Goal: Task Accomplishment & Management: Manage account settings

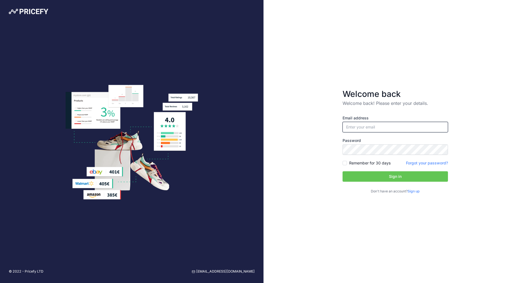
click at [362, 129] on input "email" at bounding box center [395, 127] width 105 height 10
type input "[PERSON_NAME][EMAIL_ADDRESS][DOMAIN_NAME]"
click at [345, 163] on input "Remember for 30 days" at bounding box center [345, 163] width 4 height 4
checkbox input "true"
click at [391, 176] on button "Sign in" at bounding box center [395, 176] width 105 height 10
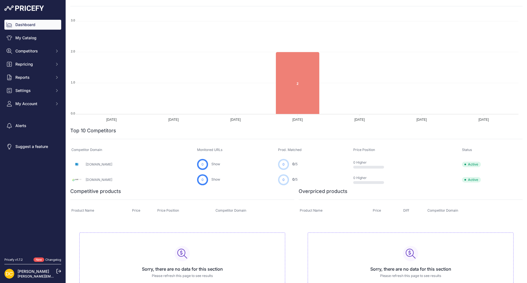
scroll to position [82, 0]
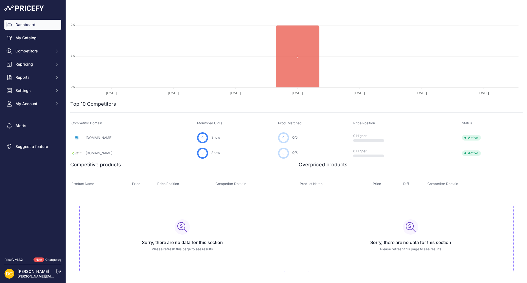
click at [35, 271] on link "David Coppin" at bounding box center [34, 271] width 32 height 5
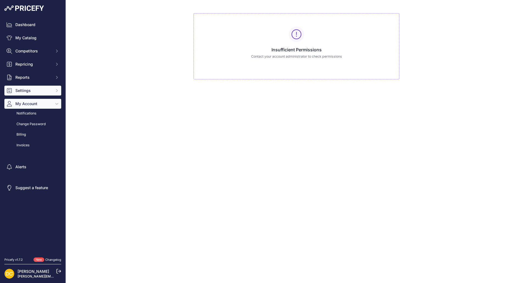
click at [25, 93] on span "Settings" at bounding box center [33, 90] width 36 height 5
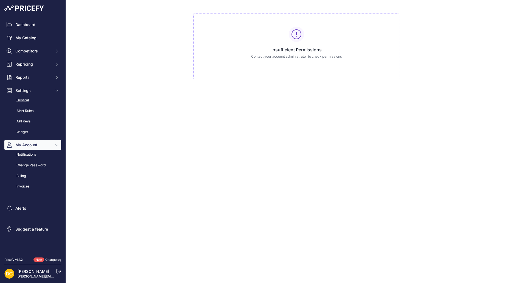
click at [24, 102] on link "General" at bounding box center [32, 101] width 57 height 10
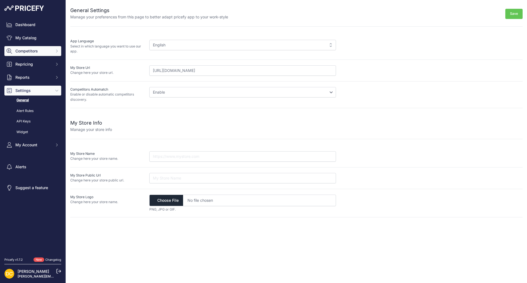
click at [23, 53] on span "Competitors" at bounding box center [33, 50] width 36 height 5
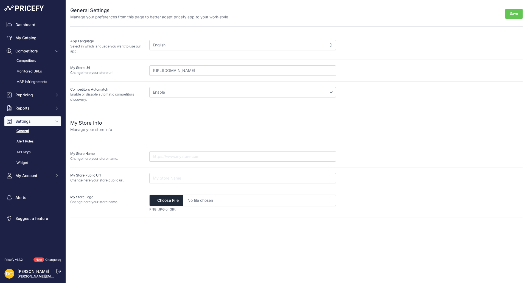
click at [25, 59] on link "Competitors" at bounding box center [32, 61] width 57 height 10
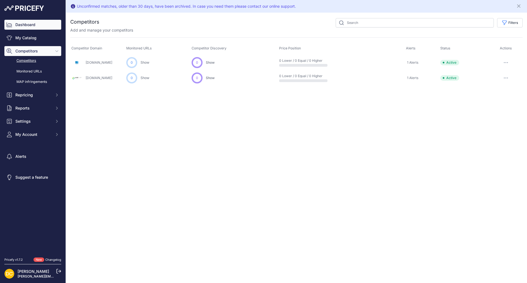
click at [24, 23] on link "Dashboard" at bounding box center [32, 25] width 57 height 10
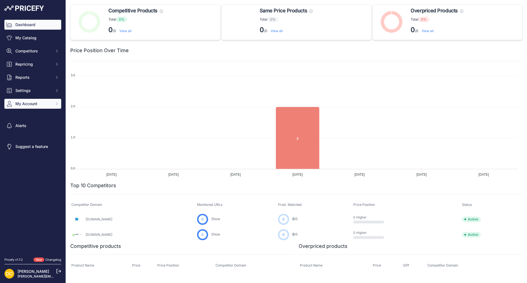
click at [41, 106] on span "My Account" at bounding box center [33, 103] width 36 height 5
click at [8, 273] on img at bounding box center [9, 274] width 10 height 10
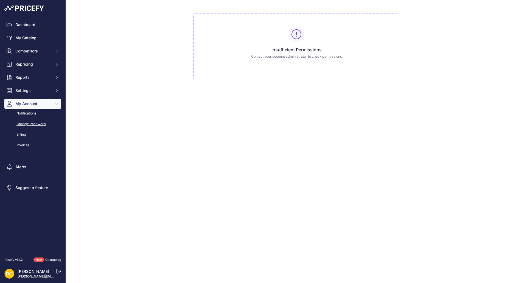
click at [33, 126] on link "Change Password" at bounding box center [32, 124] width 57 height 10
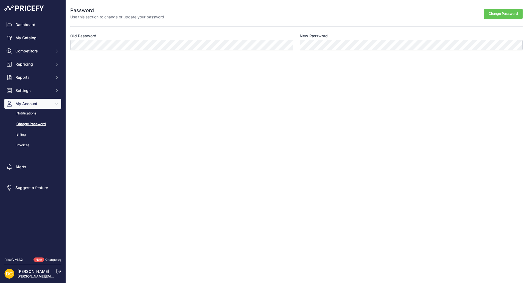
click at [24, 113] on link "Notifications" at bounding box center [32, 114] width 57 height 10
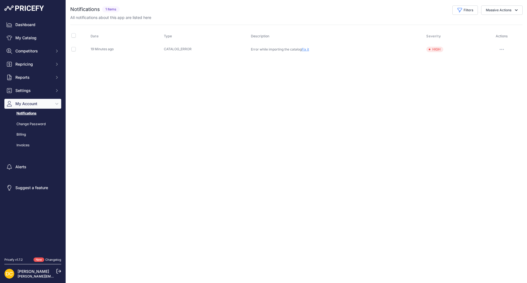
click at [20, 136] on div "Billing" at bounding box center [32, 135] width 57 height 10
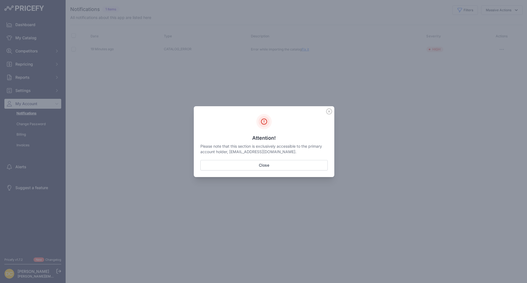
click at [329, 113] on icon "Sidebar" at bounding box center [329, 111] width 6 height 6
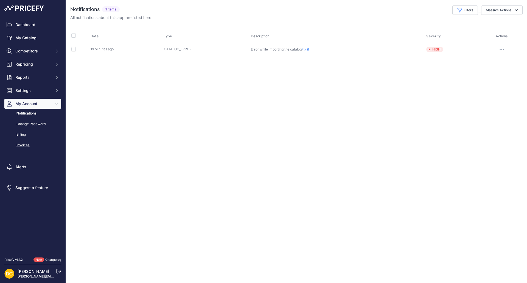
click at [27, 142] on link "Invoices" at bounding box center [32, 146] width 57 height 10
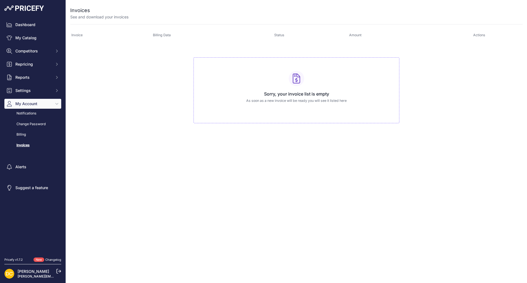
click at [27, 272] on link "[PERSON_NAME]" at bounding box center [34, 271] width 32 height 5
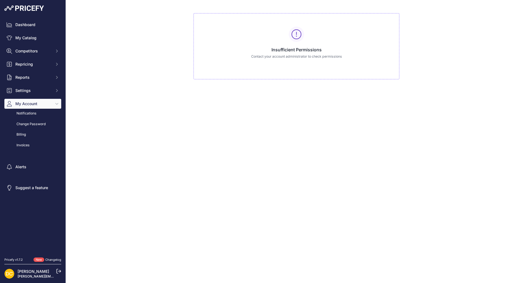
click at [60, 271] on icon at bounding box center [59, 271] width 4 height 4
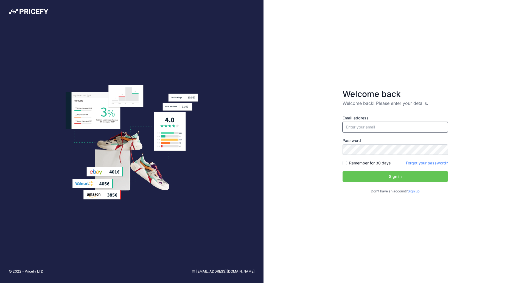
type input "[PERSON_NAME][EMAIL_ADDRESS][DOMAIN_NAME]"
click at [398, 175] on button "Sign in" at bounding box center [395, 176] width 105 height 10
